Goal: Task Accomplishment & Management: Manage account settings

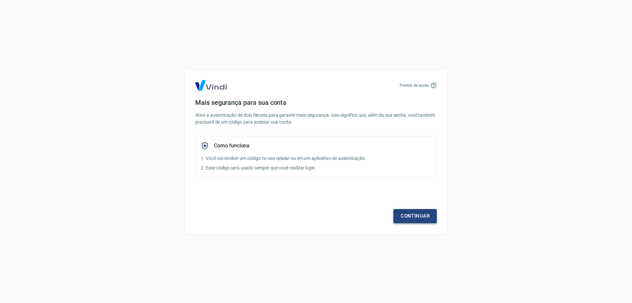
click at [419, 214] on link "Continuar" at bounding box center [414, 216] width 43 height 14
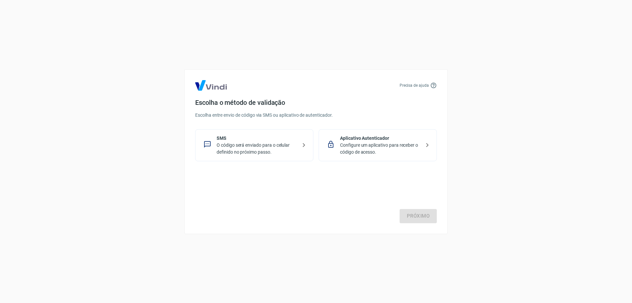
click at [261, 150] on p "O código será enviado para o celular definido no próximo passo." at bounding box center [257, 149] width 81 height 14
click at [420, 213] on link "Próximo" at bounding box center [418, 216] width 37 height 14
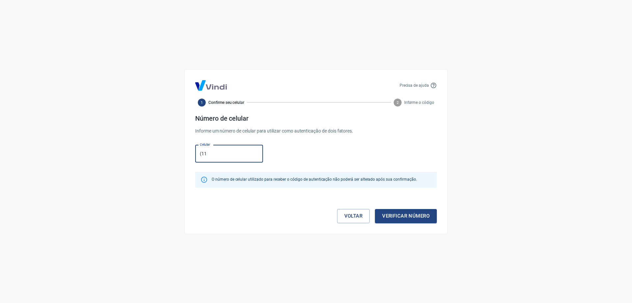
type input "(11) 99619-5798"
click at [411, 217] on button "Verificar número" at bounding box center [406, 216] width 62 height 14
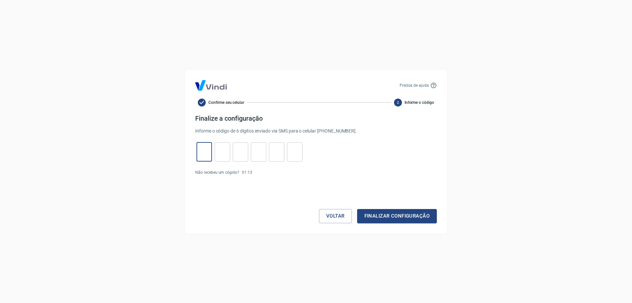
click at [202, 150] on input "tel" at bounding box center [204, 152] width 15 height 14
type input "1"
type input "7"
type input "8"
type input "7"
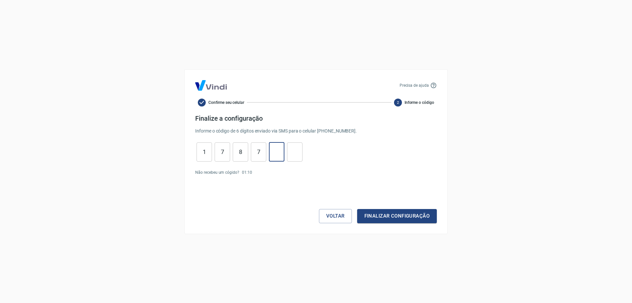
type input "0"
type input "1"
click at [200, 150] on input "1" at bounding box center [204, 152] width 15 height 14
click at [396, 215] on button "Finalizar configuração" at bounding box center [397, 216] width 80 height 14
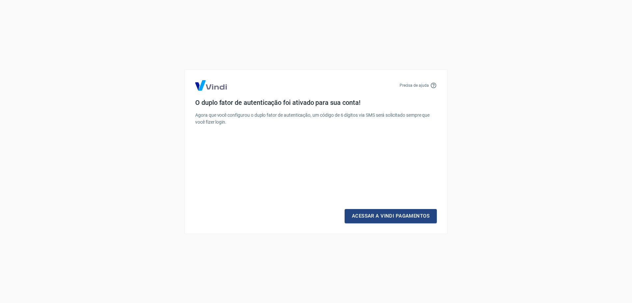
click at [396, 215] on link "Acessar a Vindi Pagamentos" at bounding box center [391, 216] width 92 height 14
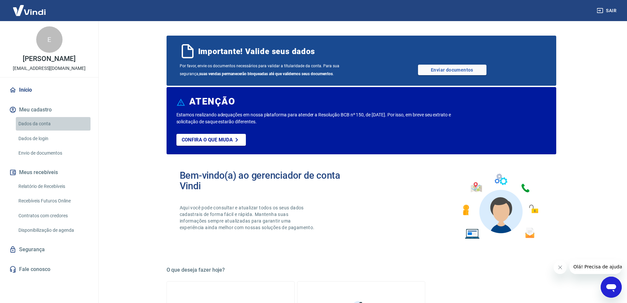
click at [31, 122] on link "Dados da conta" at bounding box center [53, 123] width 75 height 13
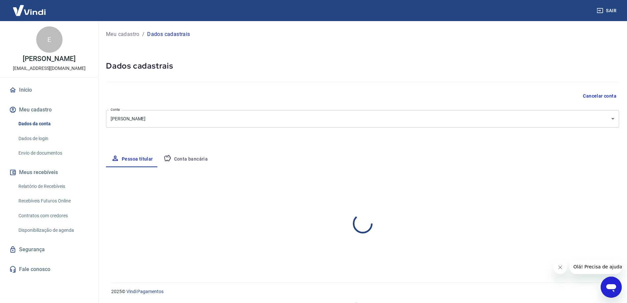
select select "SP"
select select "business"
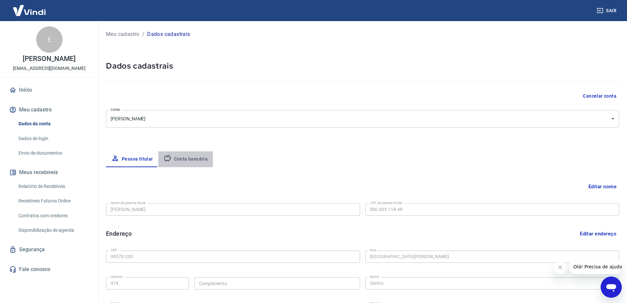
click at [183, 158] on button "Conta bancária" at bounding box center [185, 159] width 55 height 16
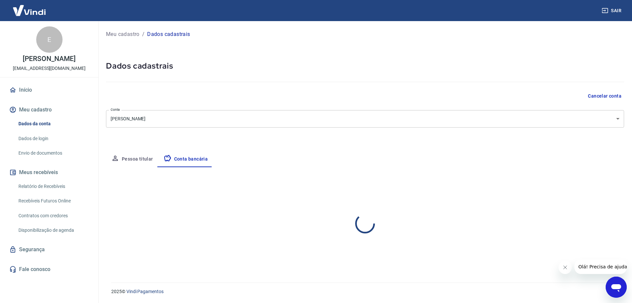
select select "1"
click at [618, 118] on body "Sair E EDVALDO FERREIRA edvaldovendasnet@gmail.com Início Meu cadastro Dados da…" at bounding box center [316, 151] width 632 height 303
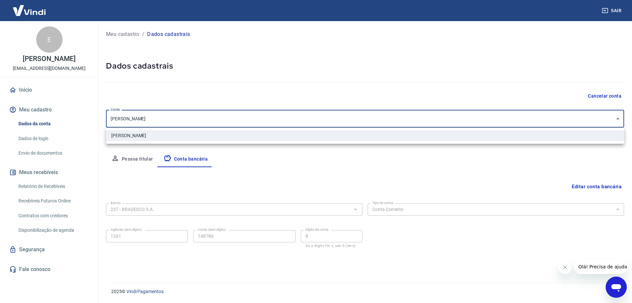
click at [618, 118] on div at bounding box center [316, 151] width 632 height 303
click at [159, 116] on body "Sair E EDVALDO FERREIRA edvaldovendasnet@gmail.com Início Meu cadastro Dados da…" at bounding box center [316, 151] width 632 height 303
click at [159, 116] on div at bounding box center [316, 151] width 632 height 303
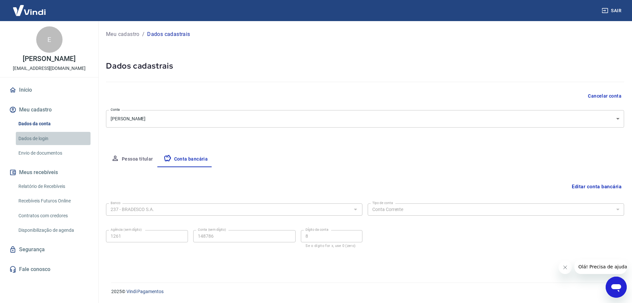
click at [33, 136] on link "Dados de login" at bounding box center [53, 138] width 75 height 13
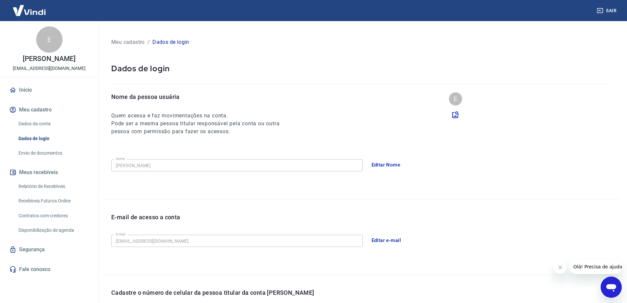
click at [24, 87] on link "Início" at bounding box center [49, 90] width 83 height 14
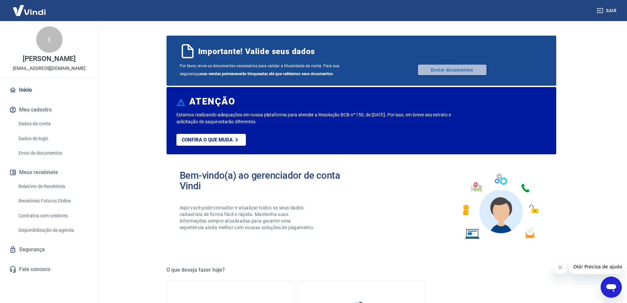
click at [435, 70] on link "Enviar documentos" at bounding box center [452, 70] width 68 height 11
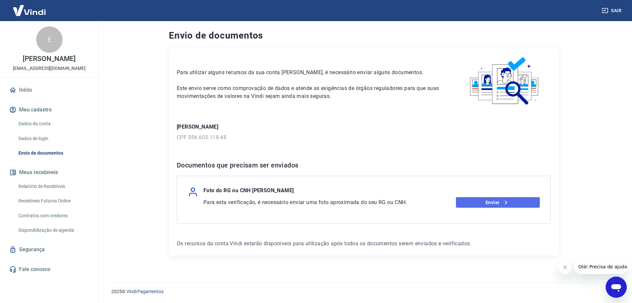
click at [476, 200] on link "Enviar" at bounding box center [498, 202] width 84 height 11
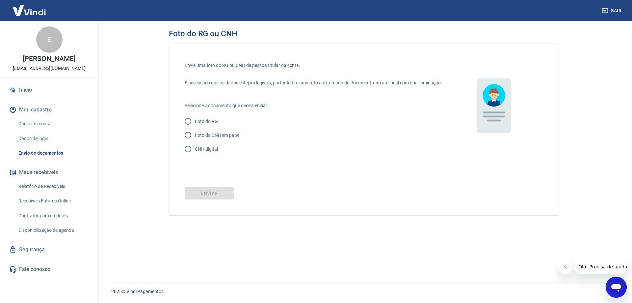
click at [187, 128] on input "Foto do RG" at bounding box center [188, 121] width 14 height 14
radio input "true"
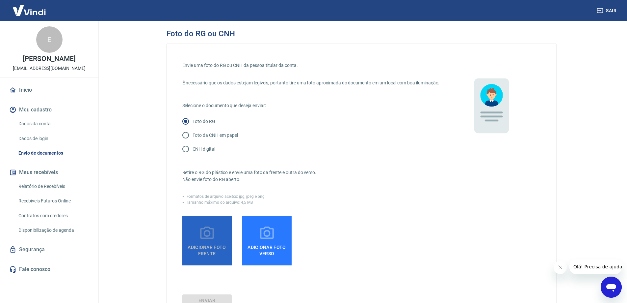
click at [207, 251] on span "Adicionar foto frente" at bounding box center [207, 248] width 44 height 15
click at [0, 0] on input "Adicionar foto frente" at bounding box center [0, 0] width 0 height 0
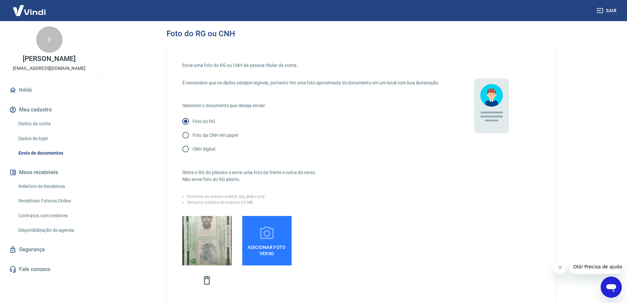
click at [262, 241] on icon at bounding box center [267, 233] width 16 height 16
click at [0, 0] on input "Adicionar foto verso" at bounding box center [0, 0] width 0 height 0
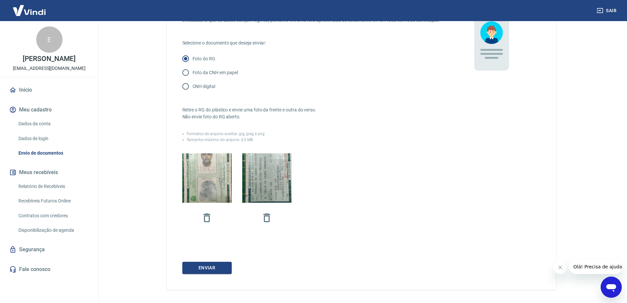
scroll to position [92, 0]
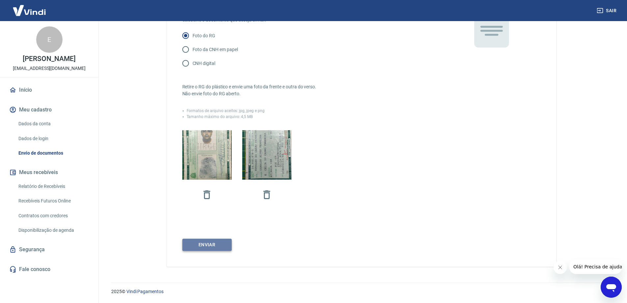
click at [207, 242] on button "Enviar" at bounding box center [206, 244] width 49 height 12
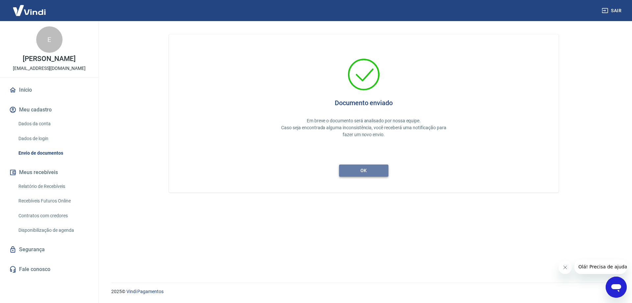
click at [366, 170] on button "ok" at bounding box center [363, 170] width 49 height 12
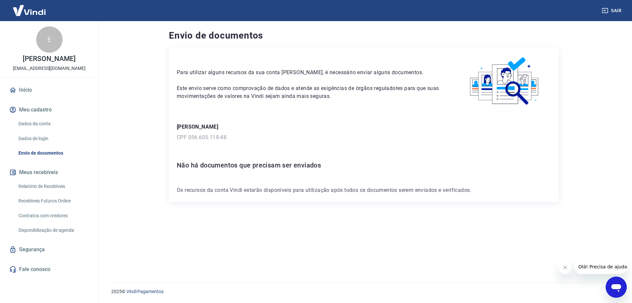
click at [29, 124] on link "Dados da conta" at bounding box center [53, 123] width 75 height 13
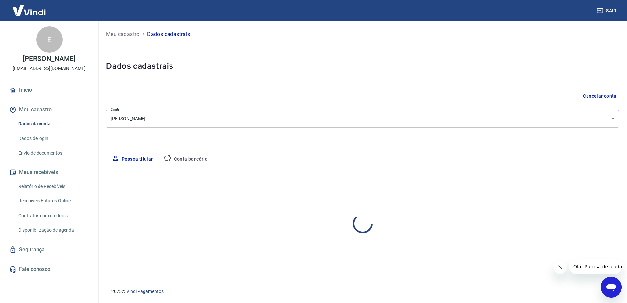
select select "SP"
select select "business"
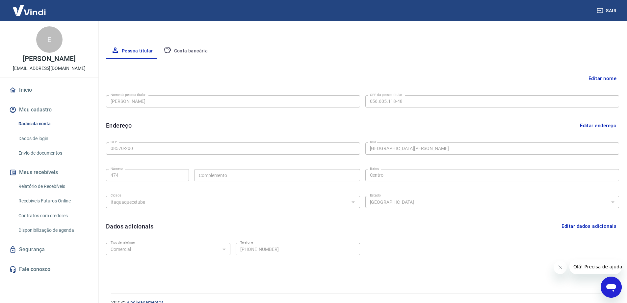
scroll to position [119, 0]
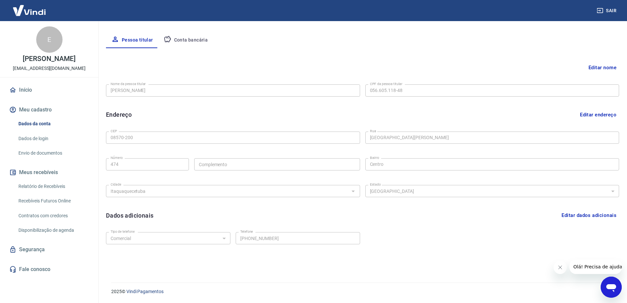
click at [27, 138] on link "Dados de login" at bounding box center [53, 138] width 75 height 13
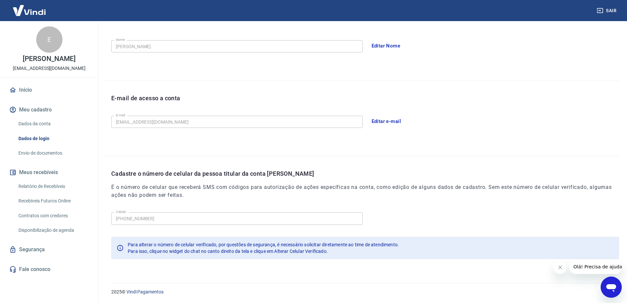
scroll to position [119, 0]
click at [26, 152] on link "Envio de documentos" at bounding box center [53, 152] width 75 height 13
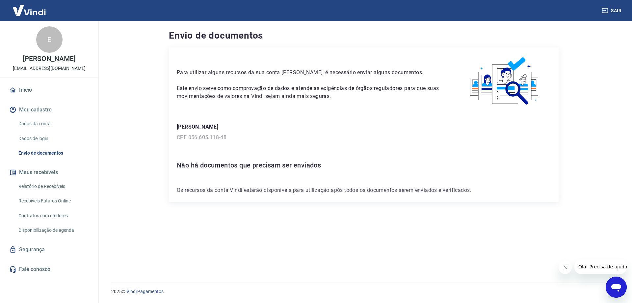
click at [37, 217] on link "Contratos com credores" at bounding box center [53, 215] width 75 height 13
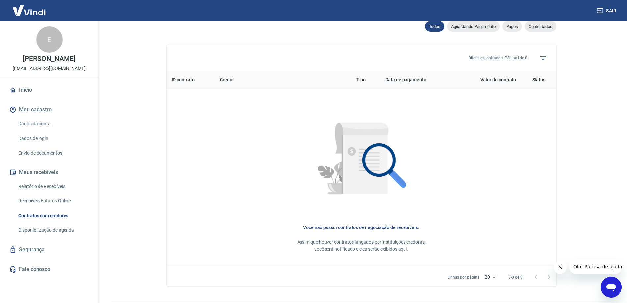
scroll to position [242, 0]
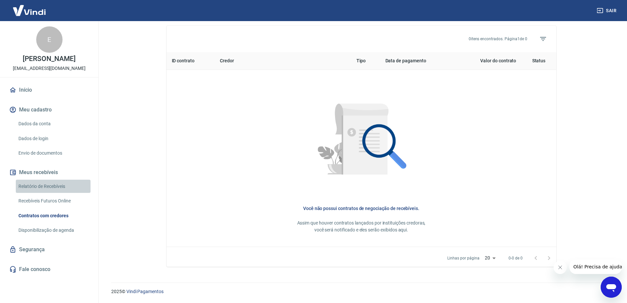
click at [39, 184] on link "Relatório de Recebíveis" at bounding box center [53, 185] width 75 height 13
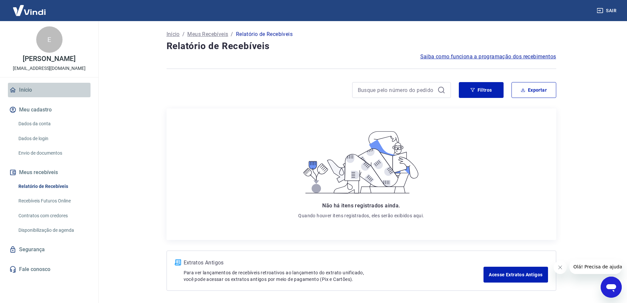
click at [21, 87] on link "Início" at bounding box center [49, 90] width 83 height 14
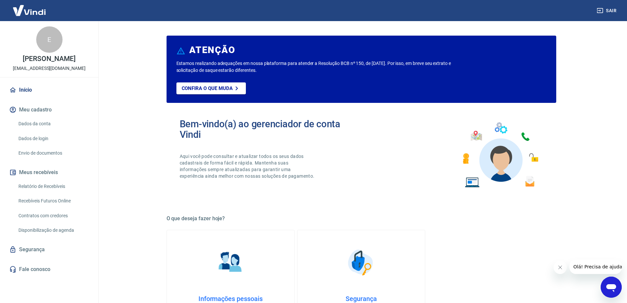
click at [616, 8] on button "Sair" at bounding box center [607, 11] width 24 height 12
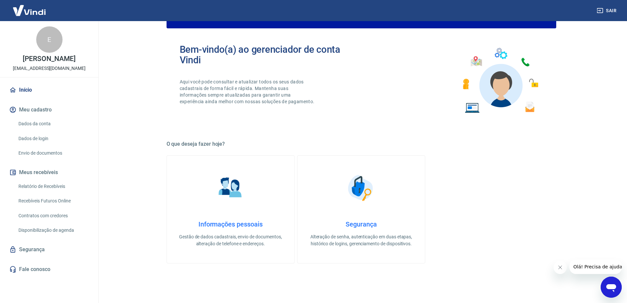
scroll to position [99, 0]
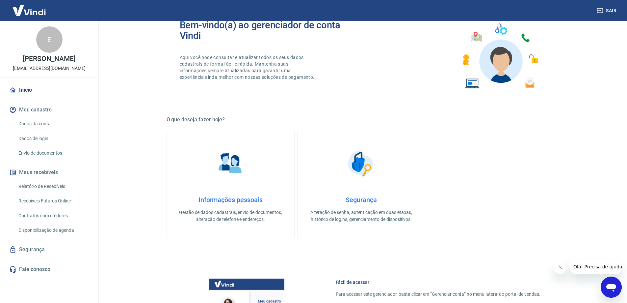
click at [248, 197] on h4 "Informações pessoais" at bounding box center [230, 200] width 106 height 8
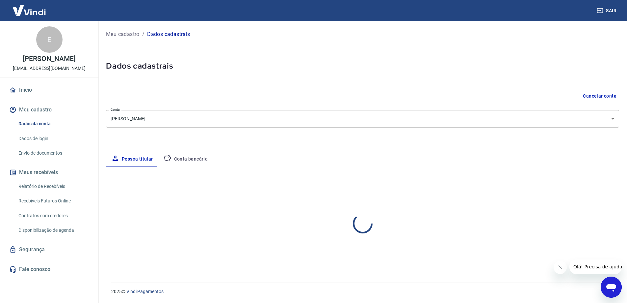
select select "SP"
select select "business"
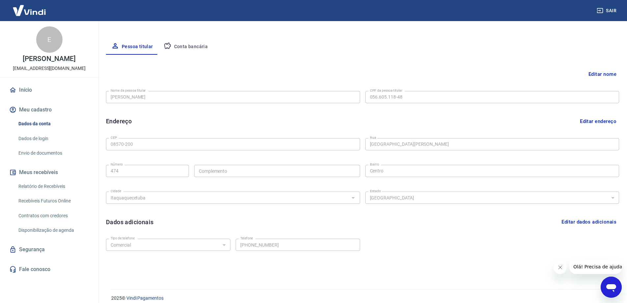
scroll to position [119, 0]
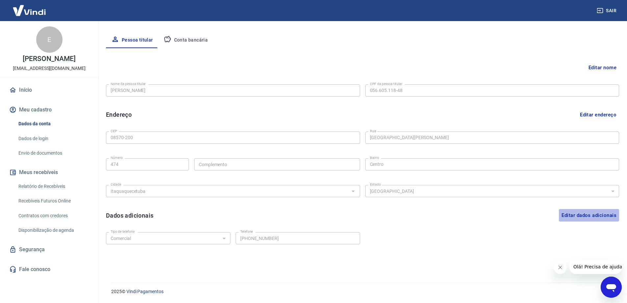
click at [590, 216] on button "Editar dados adicionais" at bounding box center [589, 215] width 60 height 13
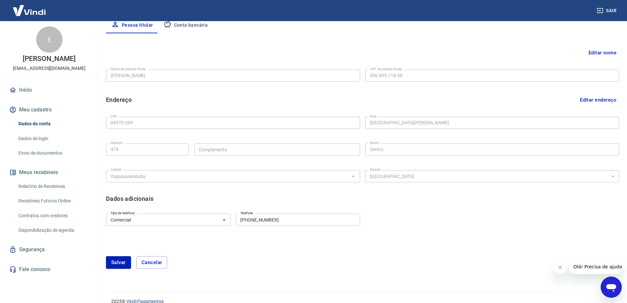
scroll to position [144, 0]
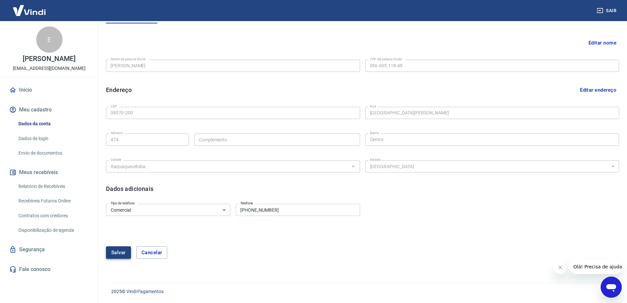
click at [118, 251] on button "Salvar" at bounding box center [118, 252] width 25 height 13
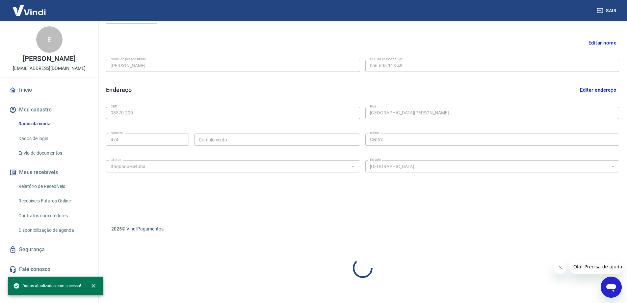
scroll to position [119, 0]
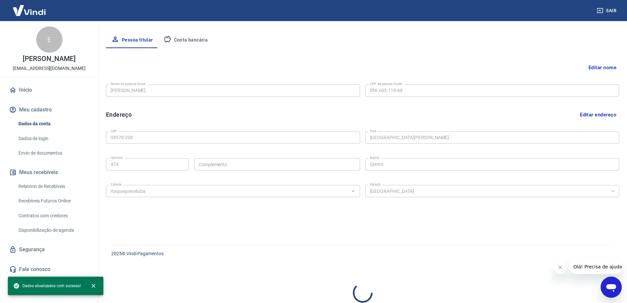
select select "business"
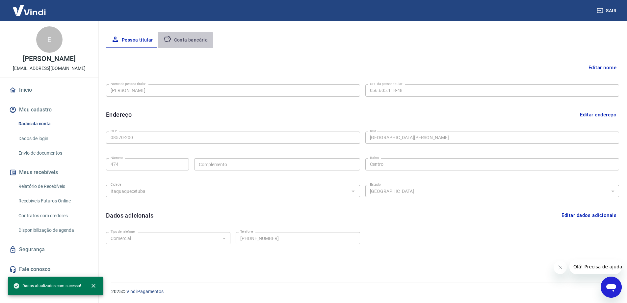
click at [182, 41] on button "Conta bancária" at bounding box center [185, 40] width 55 height 16
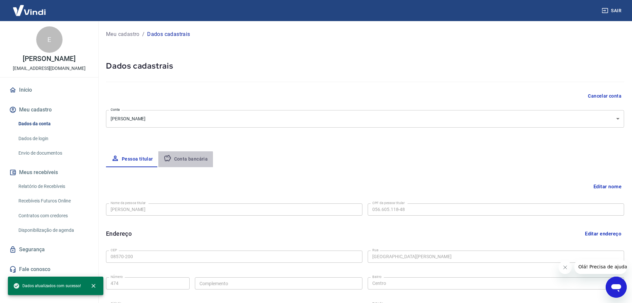
select select "1"
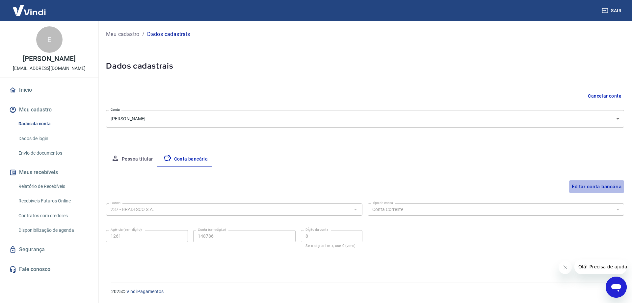
click at [609, 187] on button "Editar conta bancária" at bounding box center [596, 186] width 55 height 13
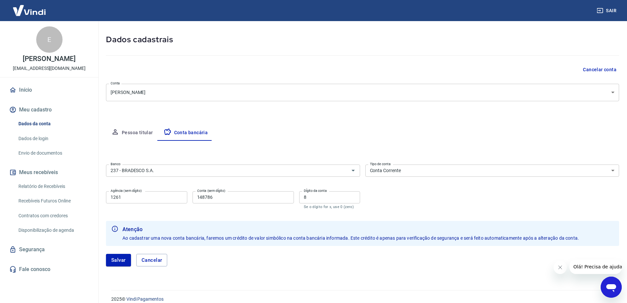
scroll to position [34, 0]
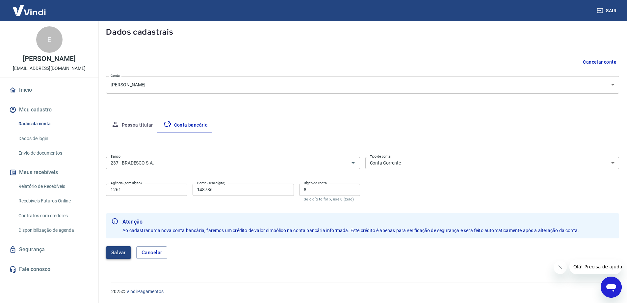
click at [116, 252] on button "Salvar" at bounding box center [118, 252] width 25 height 13
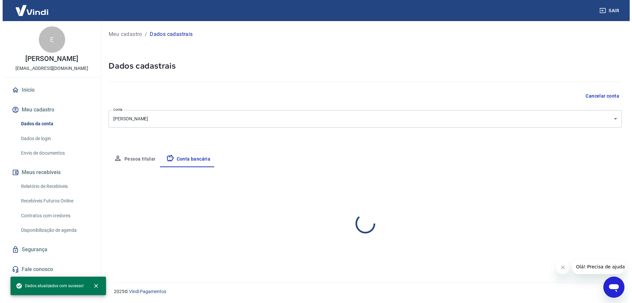
scroll to position [0, 0]
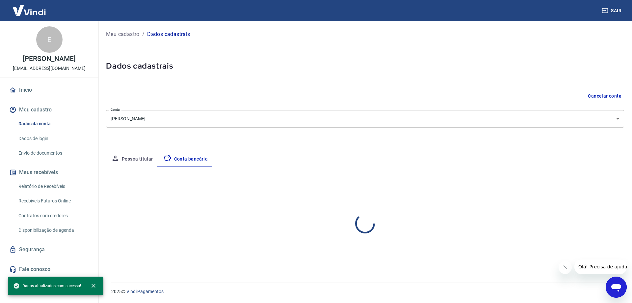
select select "1"
click at [608, 9] on icon "button" at bounding box center [605, 10] width 6 height 5
